Goal: Navigation & Orientation: Find specific page/section

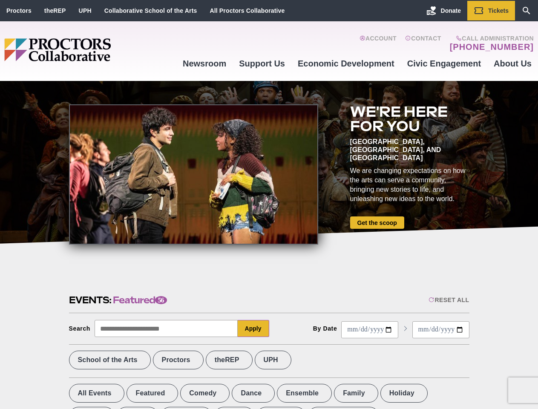
click at [269, 205] on div at bounding box center [193, 174] width 249 height 140
click at [448, 300] on div "Reset All" at bounding box center [449, 300] width 40 height 7
click at [254, 328] on button "Apply" at bounding box center [254, 328] width 32 height 17
